Goal: Connect with others: Connect with others

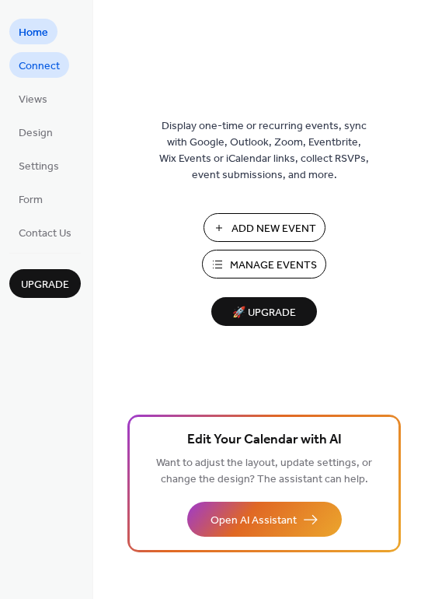
click at [47, 64] on span "Connect" at bounding box center [39, 66] width 41 height 16
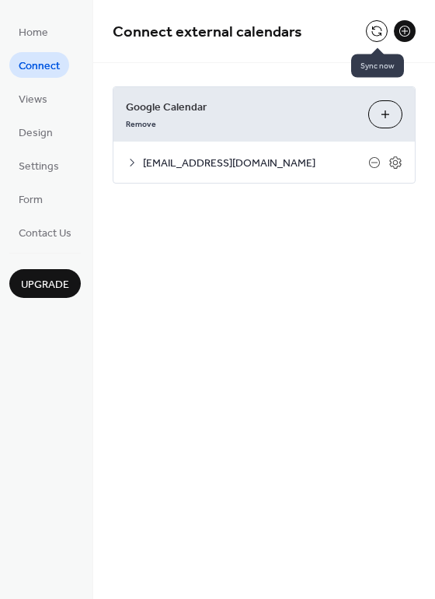
click at [374, 31] on button at bounding box center [377, 31] width 22 height 22
click at [375, 30] on button at bounding box center [377, 31] width 22 height 22
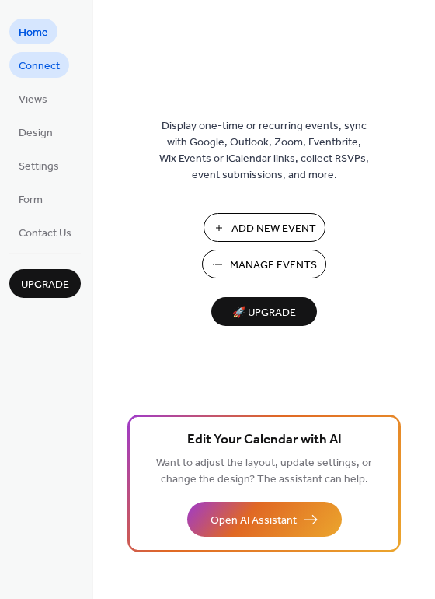
click at [47, 63] on span "Connect" at bounding box center [39, 66] width 41 height 16
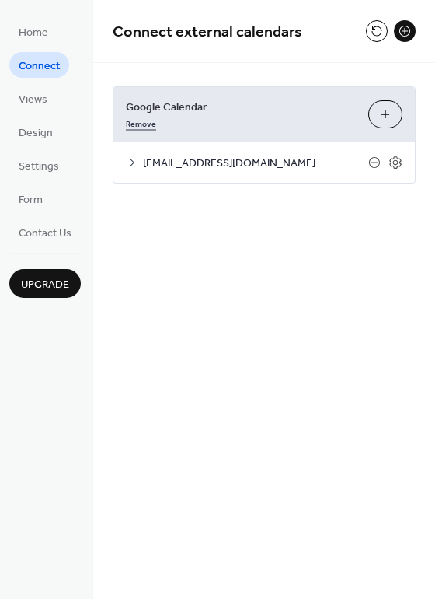
click at [141, 124] on link "Remove" at bounding box center [141, 122] width 30 height 16
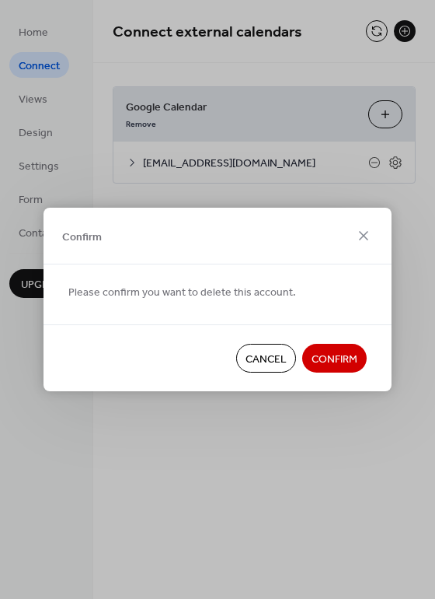
click at [351, 363] on span "Confirm" at bounding box center [335, 359] width 46 height 16
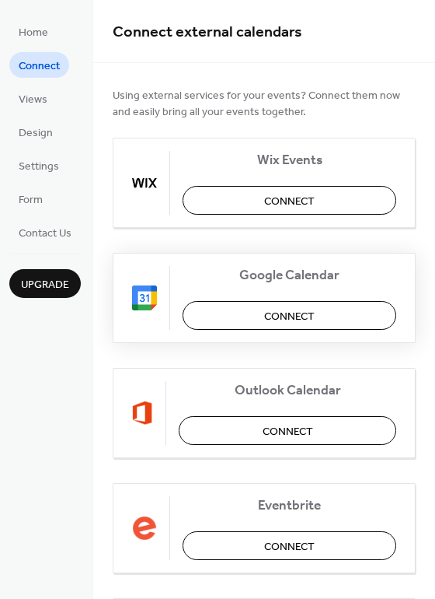
click at [286, 313] on span "Connect" at bounding box center [289, 317] width 51 height 16
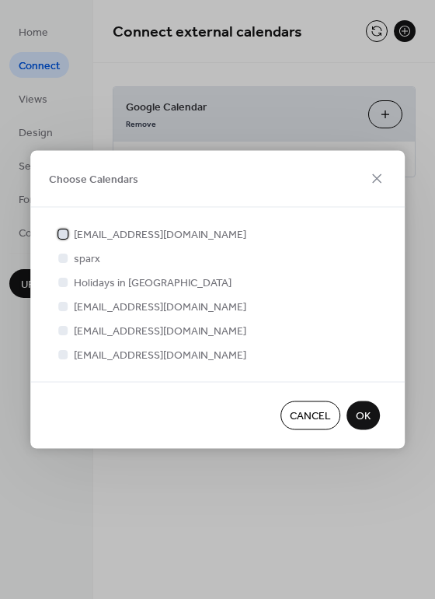
click at [64, 235] on div at bounding box center [62, 233] width 9 height 9
click at [365, 417] on span "OK" at bounding box center [363, 416] width 15 height 16
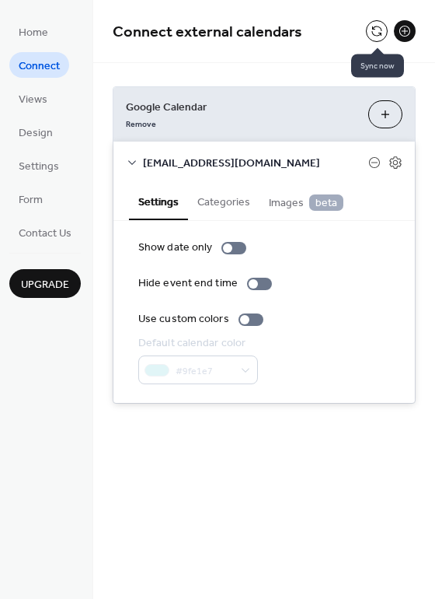
click at [377, 30] on button at bounding box center [377, 31] width 22 height 22
